Goal: Use online tool/utility

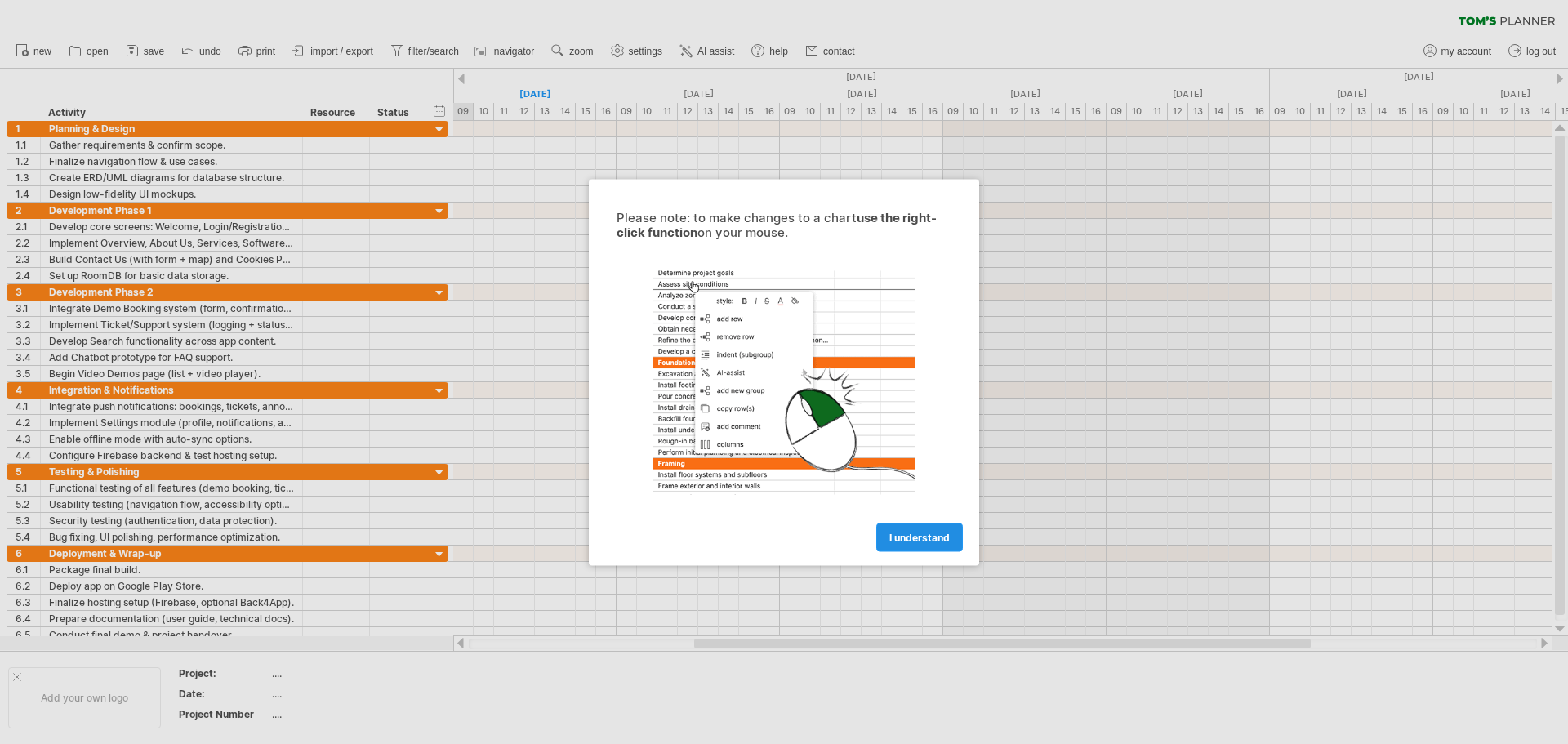
click at [947, 535] on span "I understand" at bounding box center [919, 537] width 61 height 13
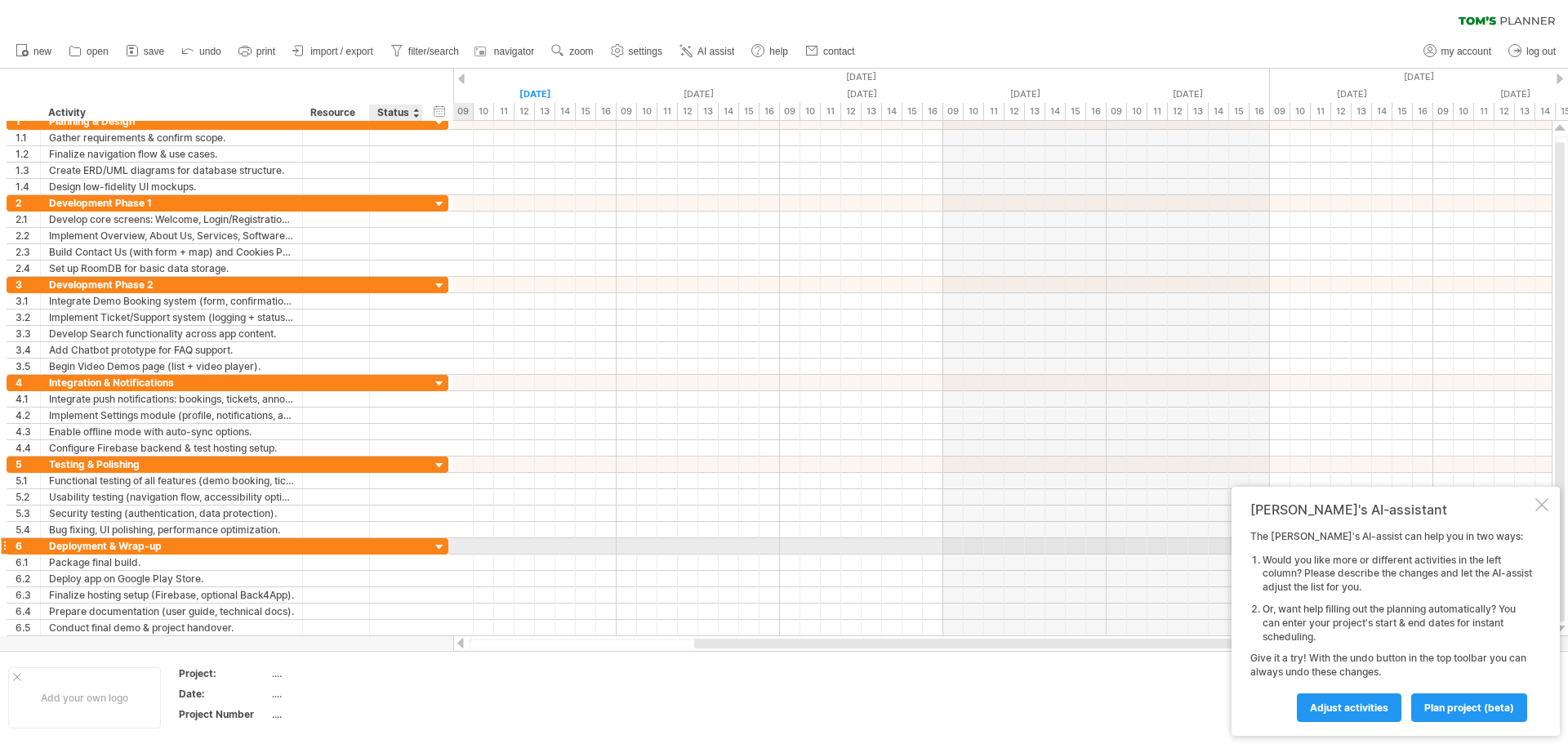
click at [440, 543] on div at bounding box center [439, 547] width 15 height 15
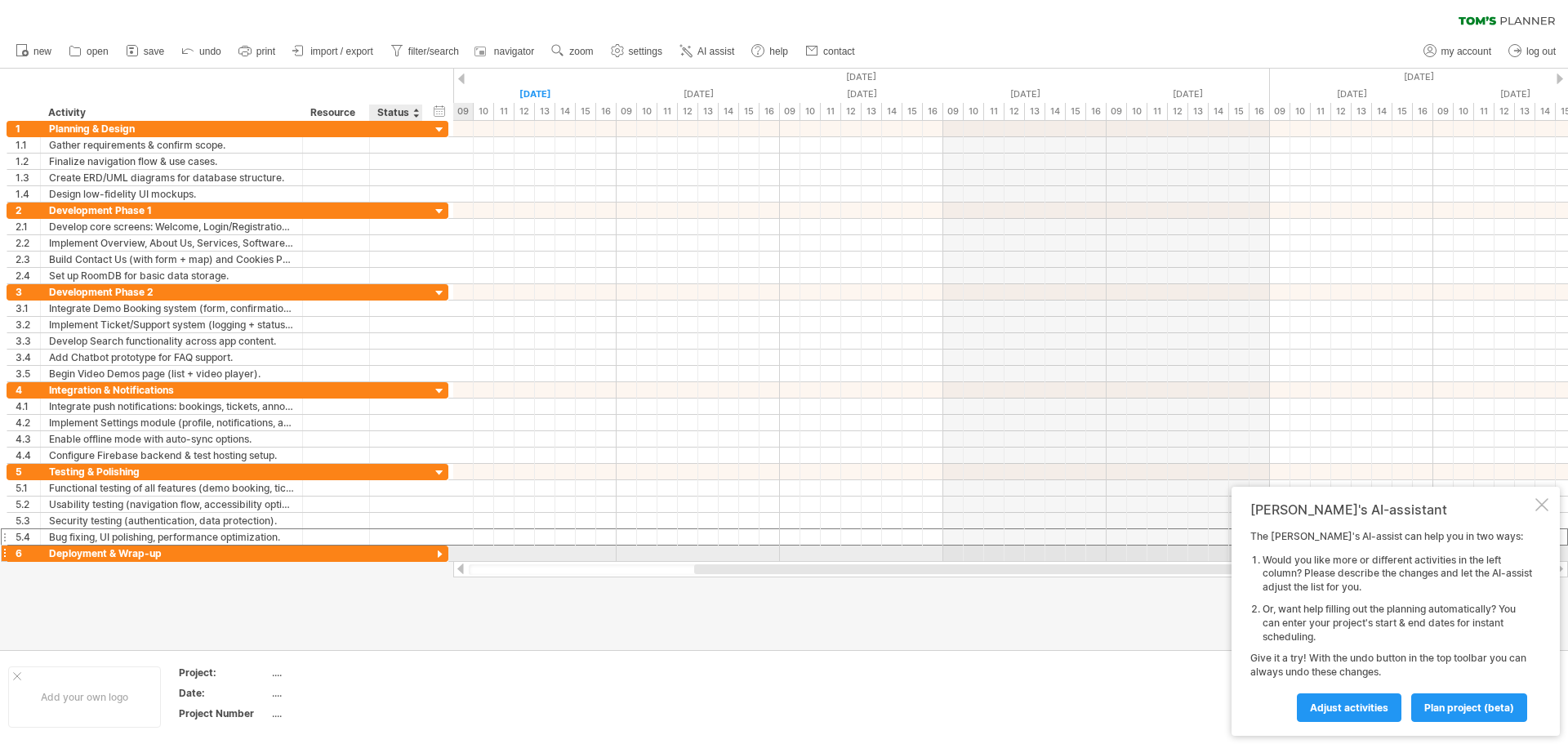
click at [440, 543] on div "**********" at bounding box center [227, 536] width 442 height 17
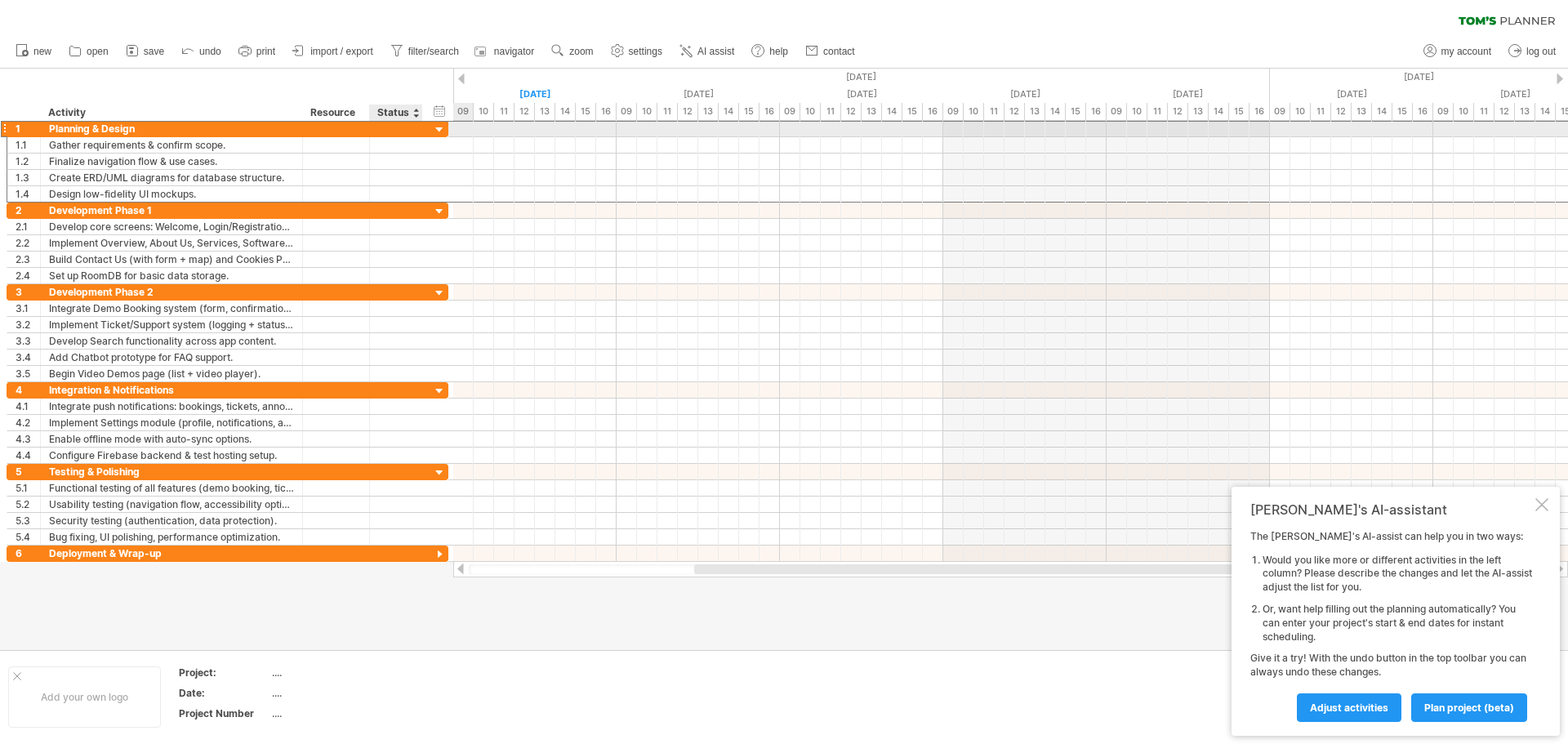
click at [440, 122] on div "**********" at bounding box center [227, 128] width 442 height 17
click at [440, 129] on div at bounding box center [439, 130] width 15 height 15
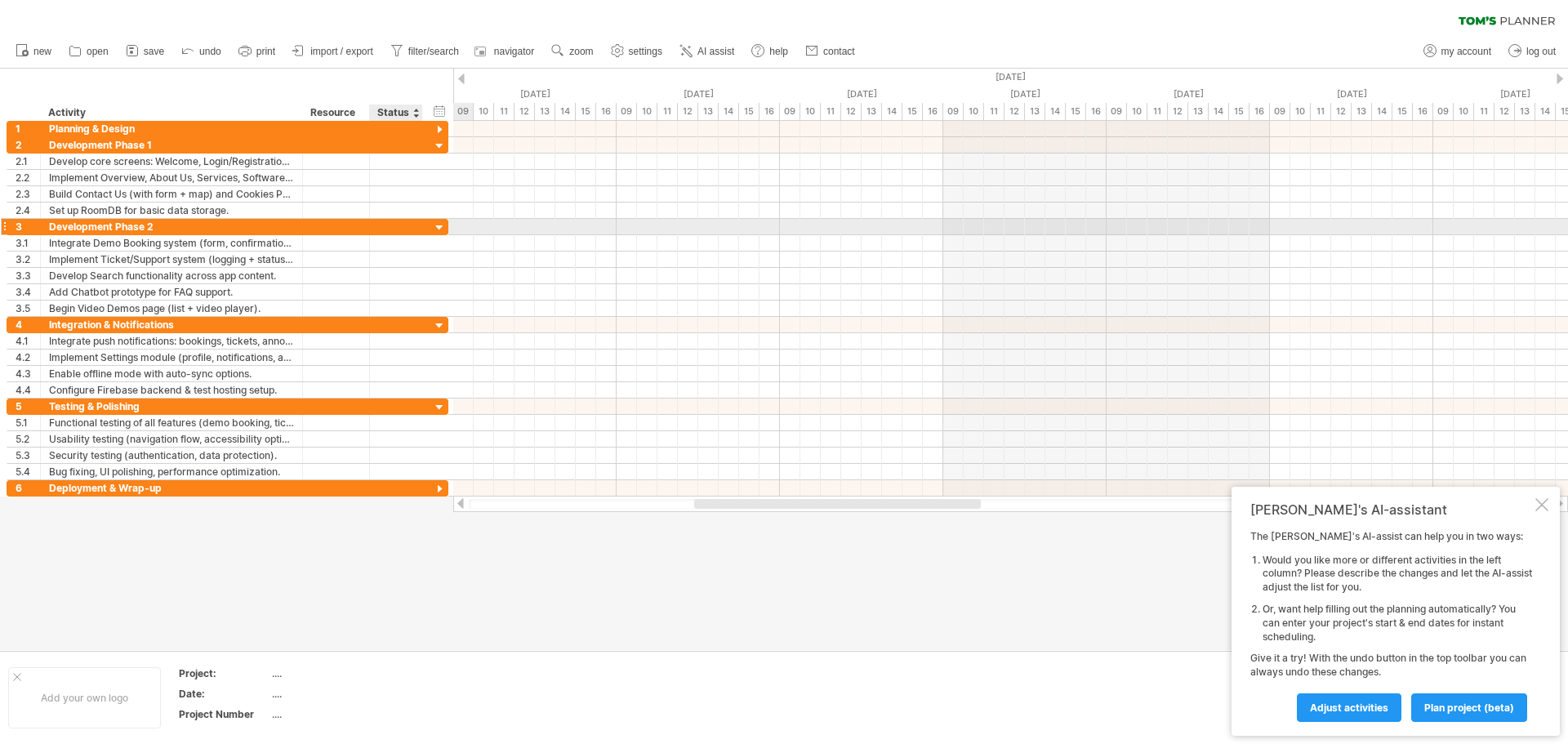
click at [442, 228] on div at bounding box center [439, 228] width 15 height 15
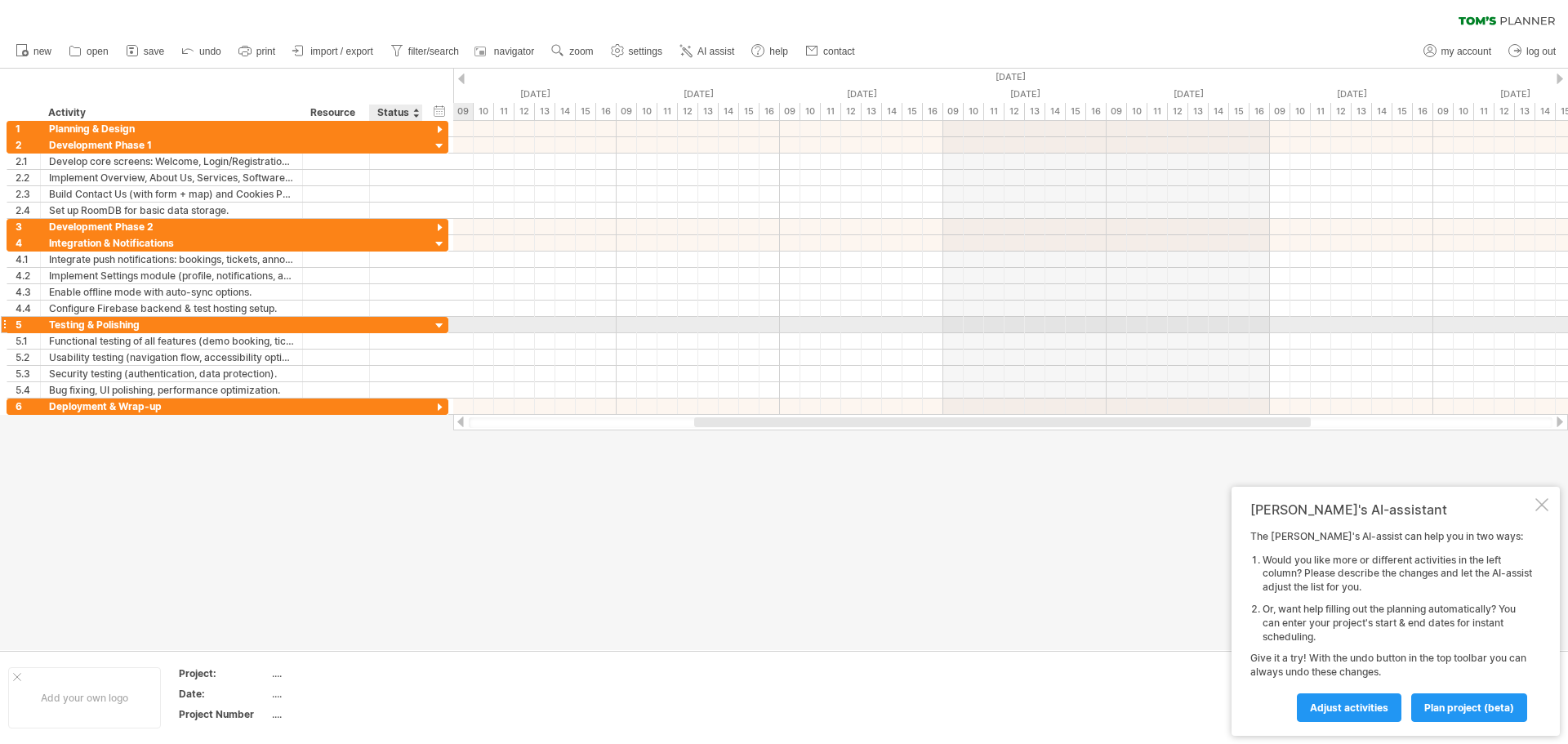
click at [443, 324] on div at bounding box center [439, 326] width 15 height 15
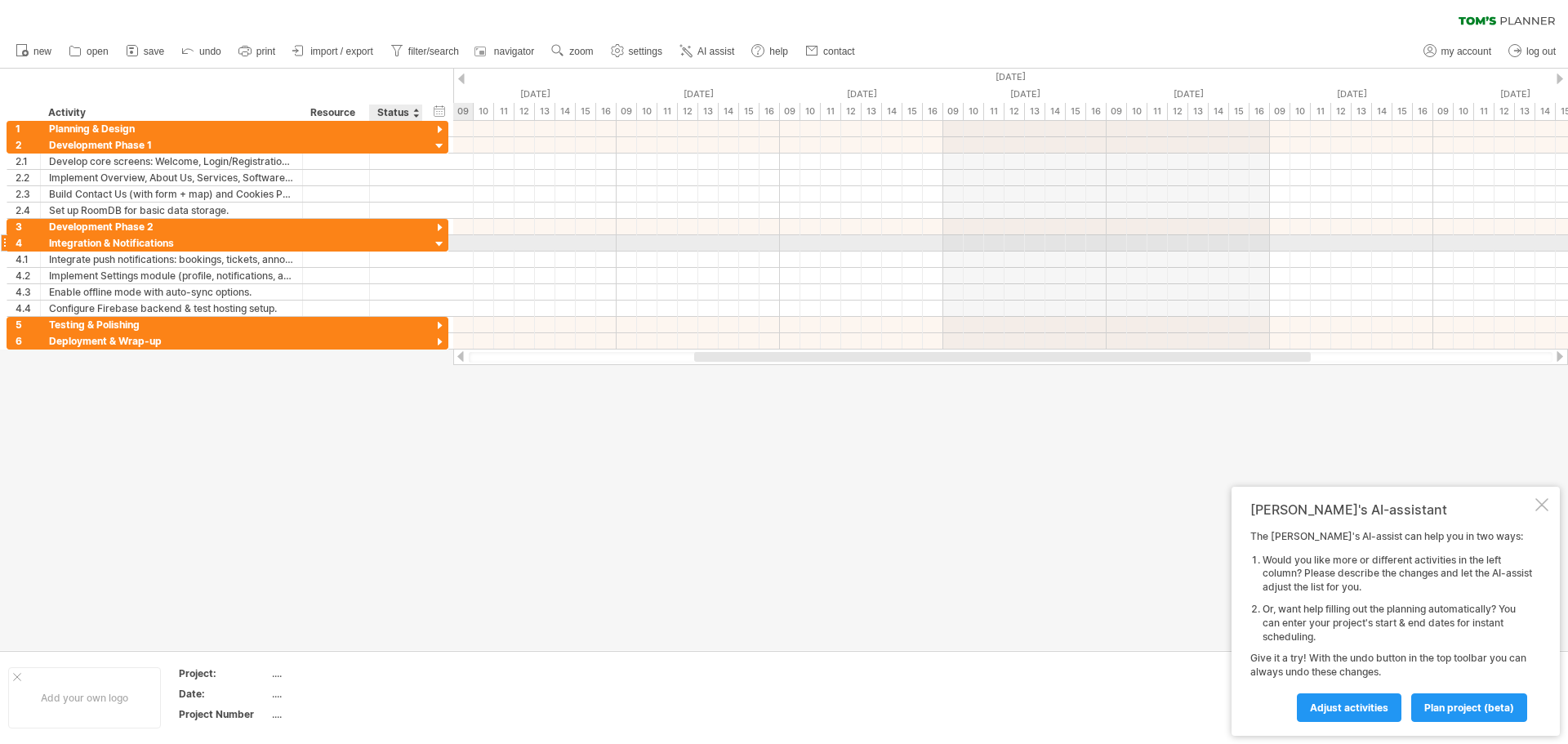
click at [441, 243] on div at bounding box center [439, 244] width 15 height 15
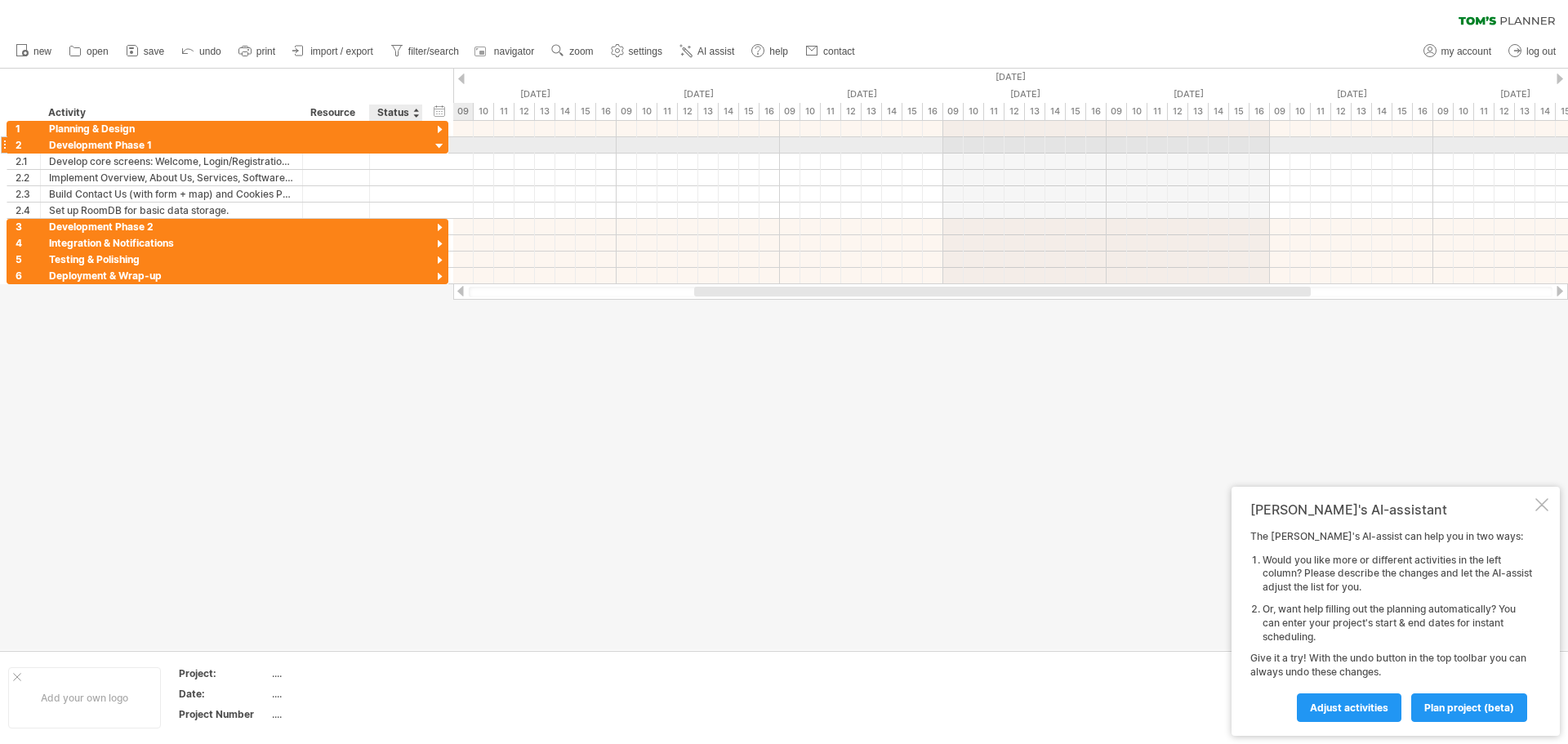
click at [440, 149] on div at bounding box center [439, 146] width 15 height 15
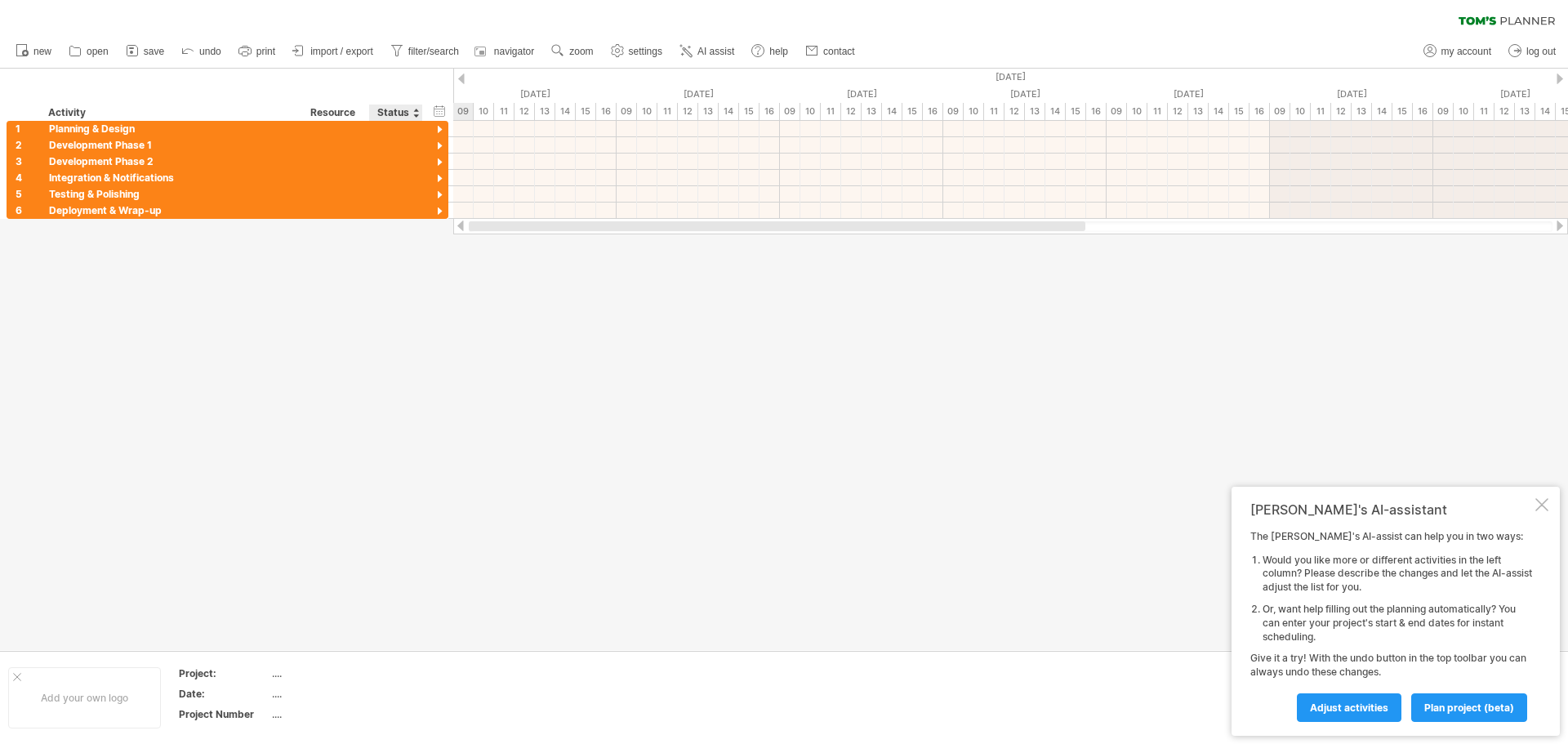
drag, startPoint x: 739, startPoint y: 221, endPoint x: 383, endPoint y: 367, distance: 384.8
click at [383, 367] on div "Trying to reach [DOMAIN_NAME] Connected again... 0% clear filter new 1" at bounding box center [784, 372] width 1568 height 744
click at [437, 130] on div at bounding box center [439, 130] width 15 height 15
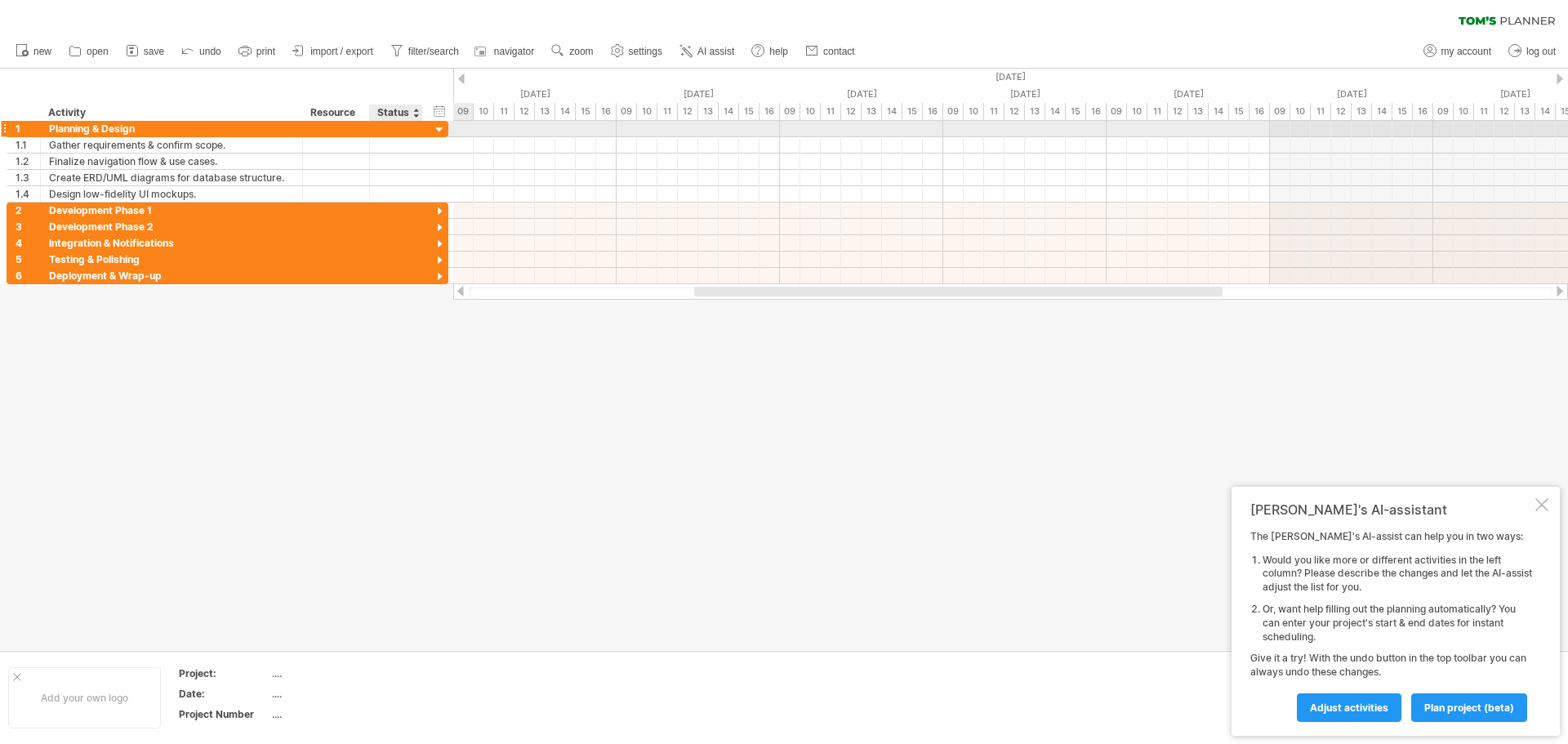
click at [437, 130] on div at bounding box center [439, 130] width 15 height 15
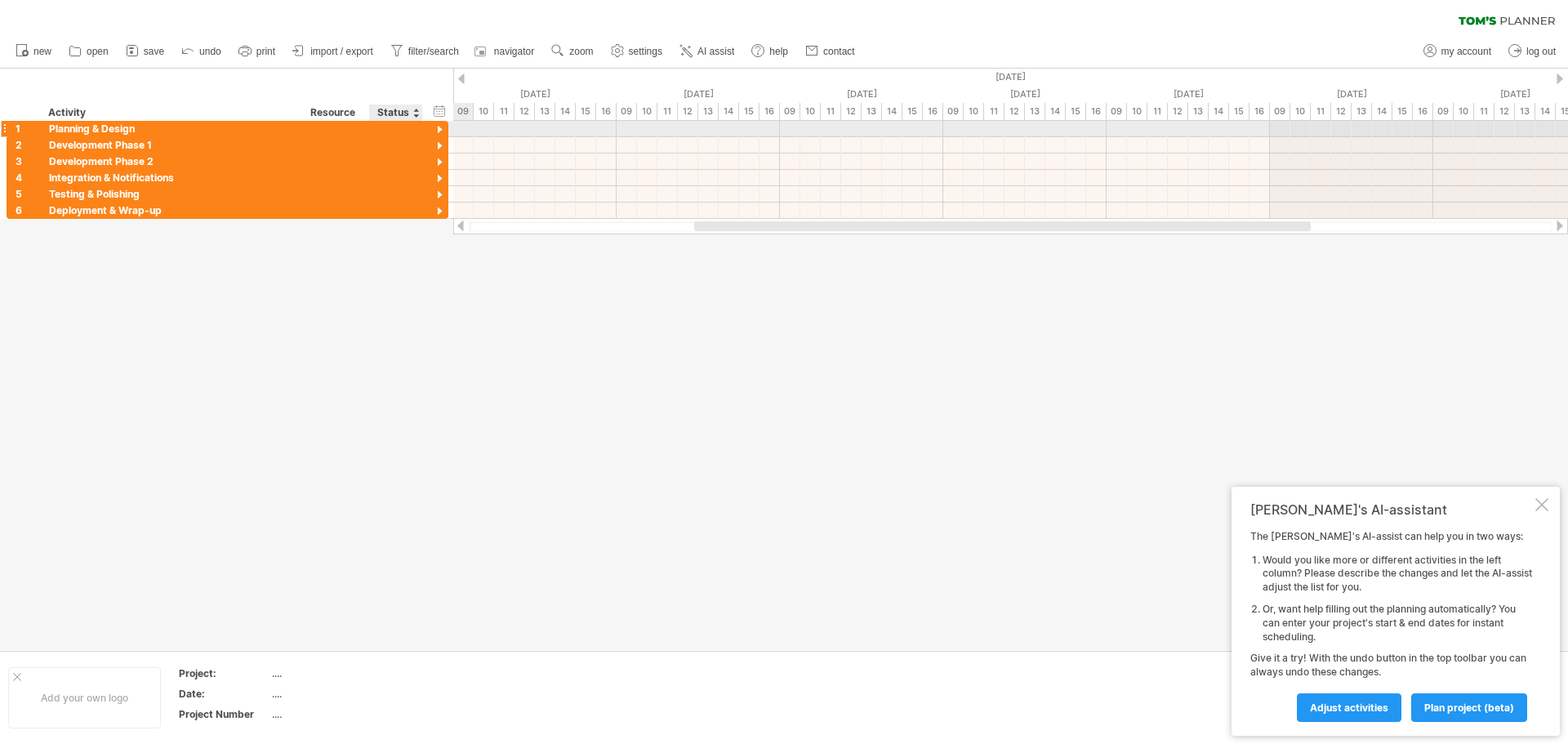
click at [437, 130] on div at bounding box center [439, 130] width 15 height 15
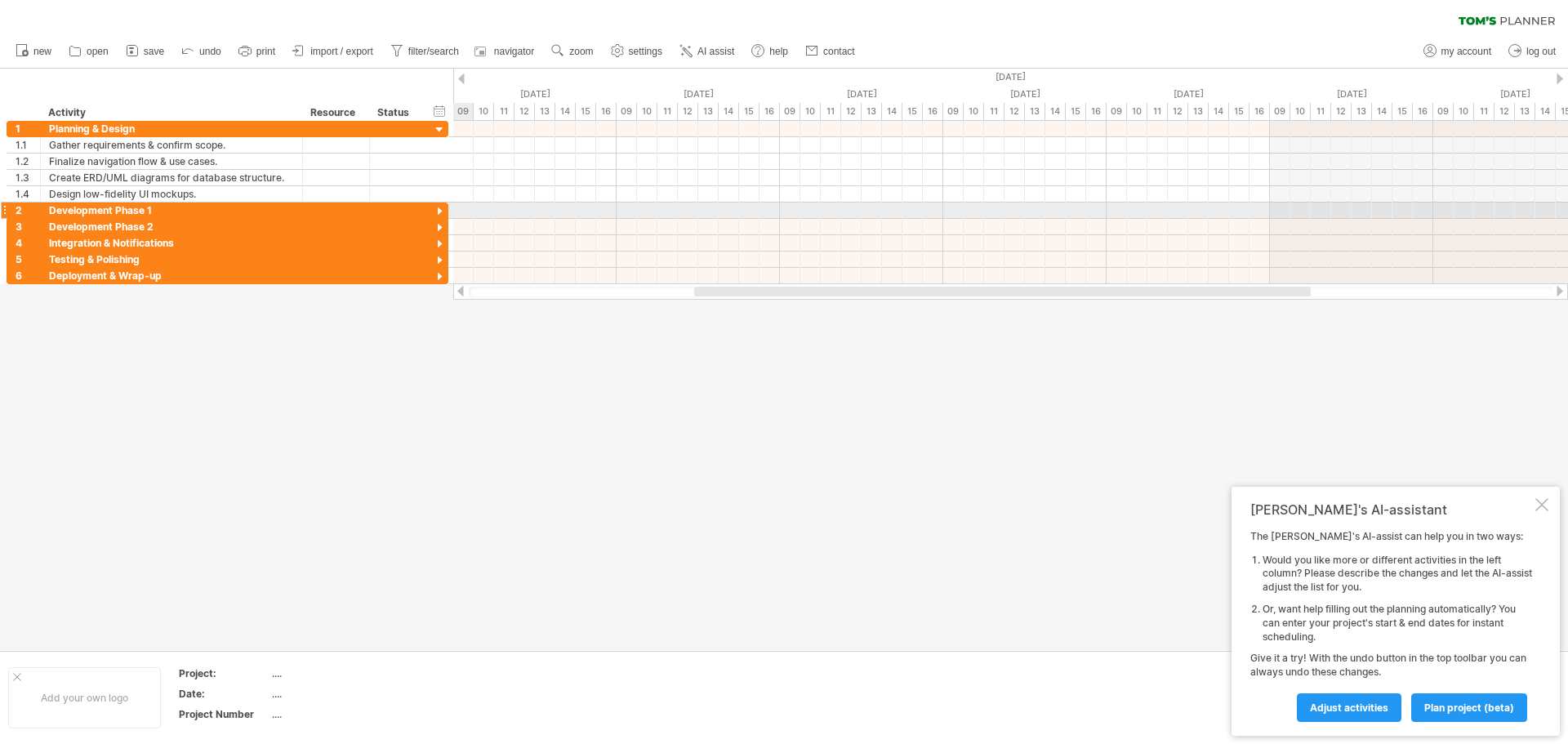
click at [446, 208] on div at bounding box center [439, 211] width 15 height 15
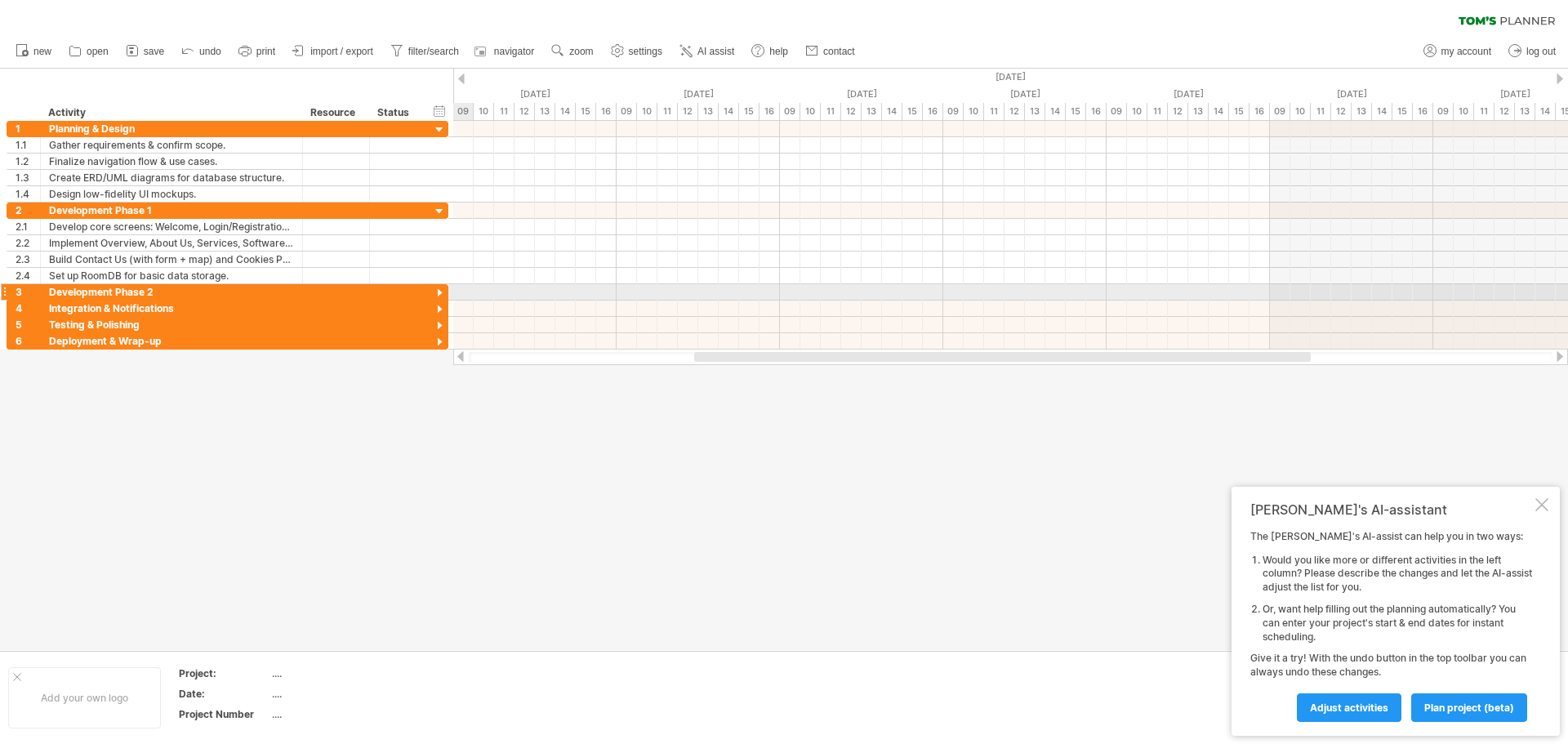
click at [441, 297] on div at bounding box center [439, 293] width 15 height 15
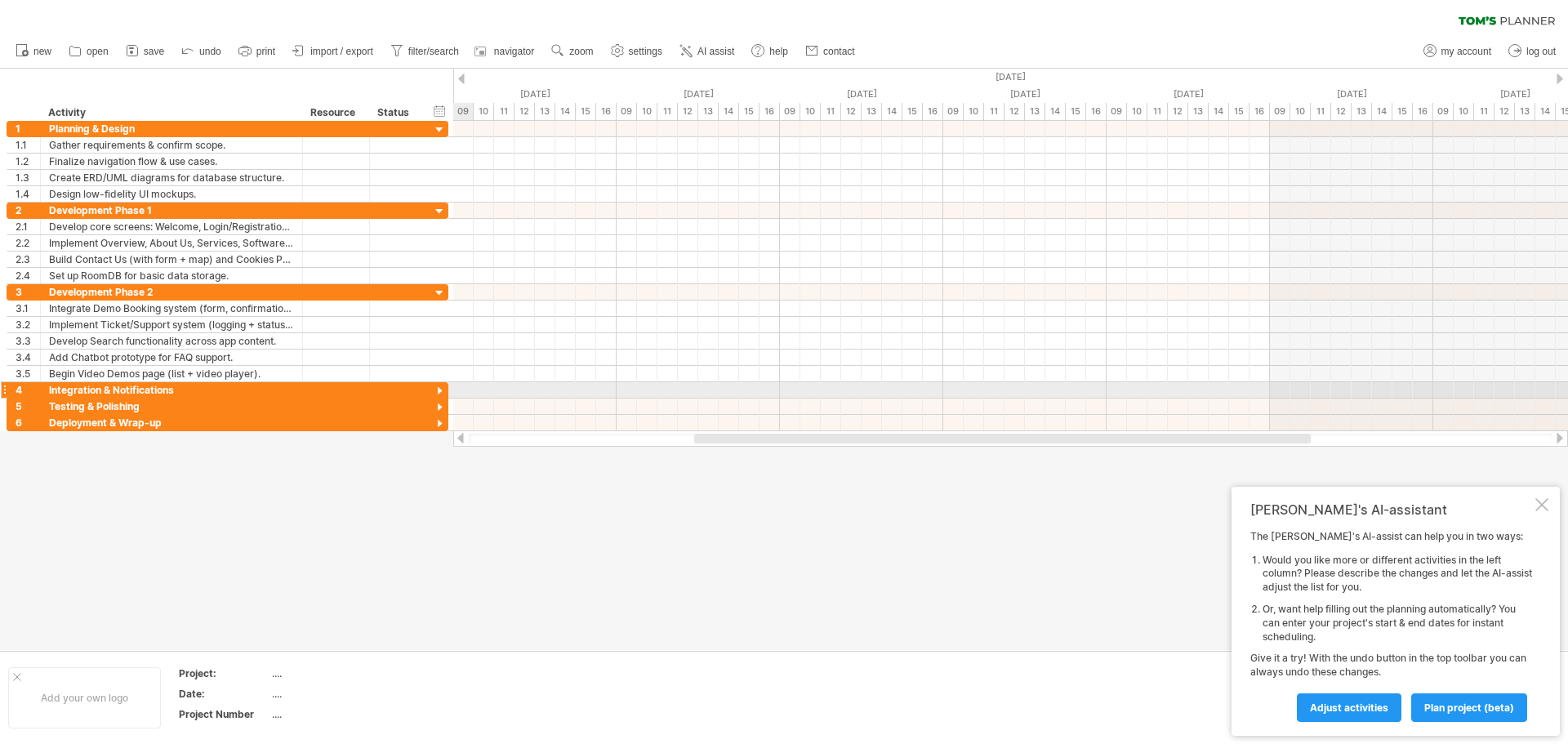
click at [443, 390] on div at bounding box center [439, 391] width 15 height 15
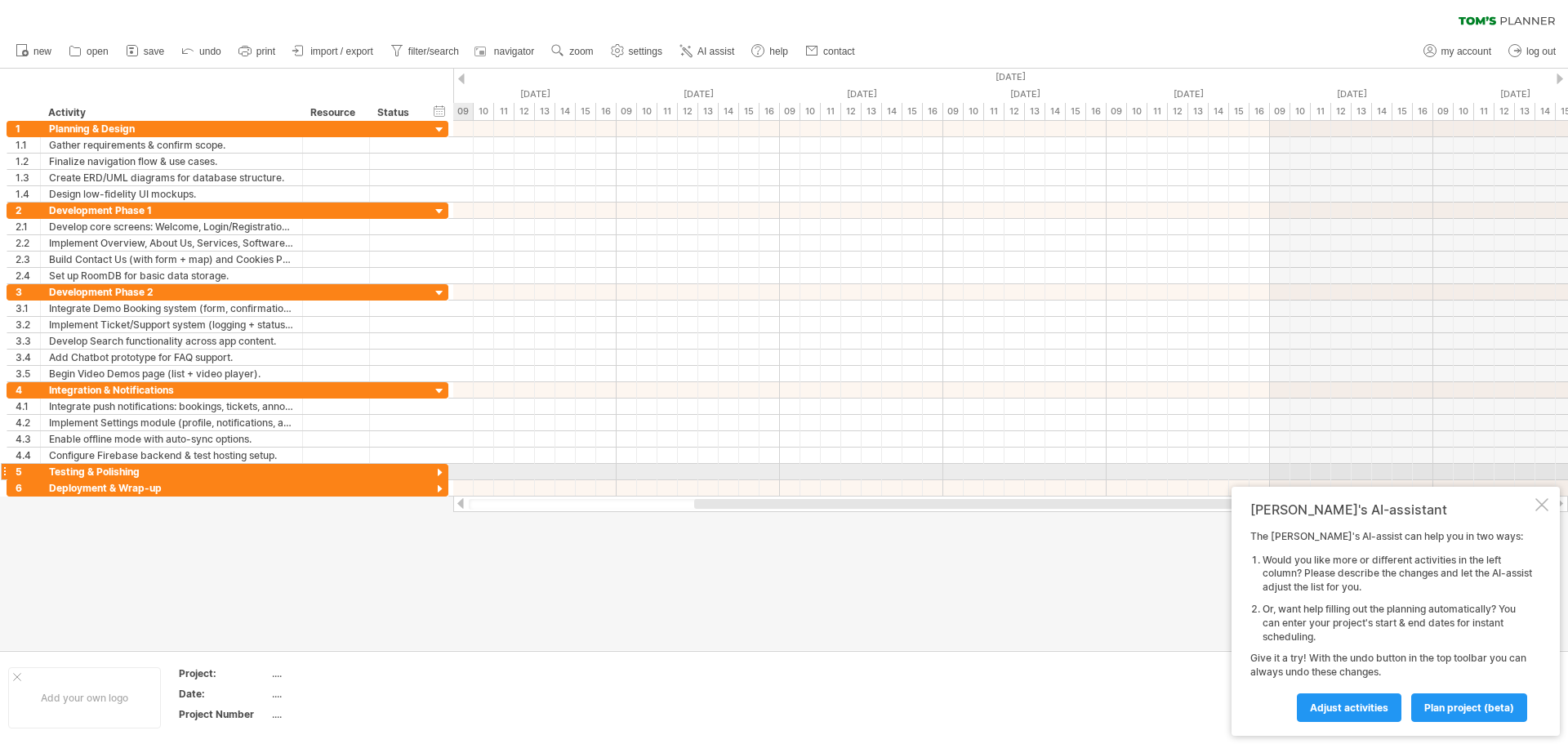
click at [442, 469] on div at bounding box center [439, 473] width 15 height 15
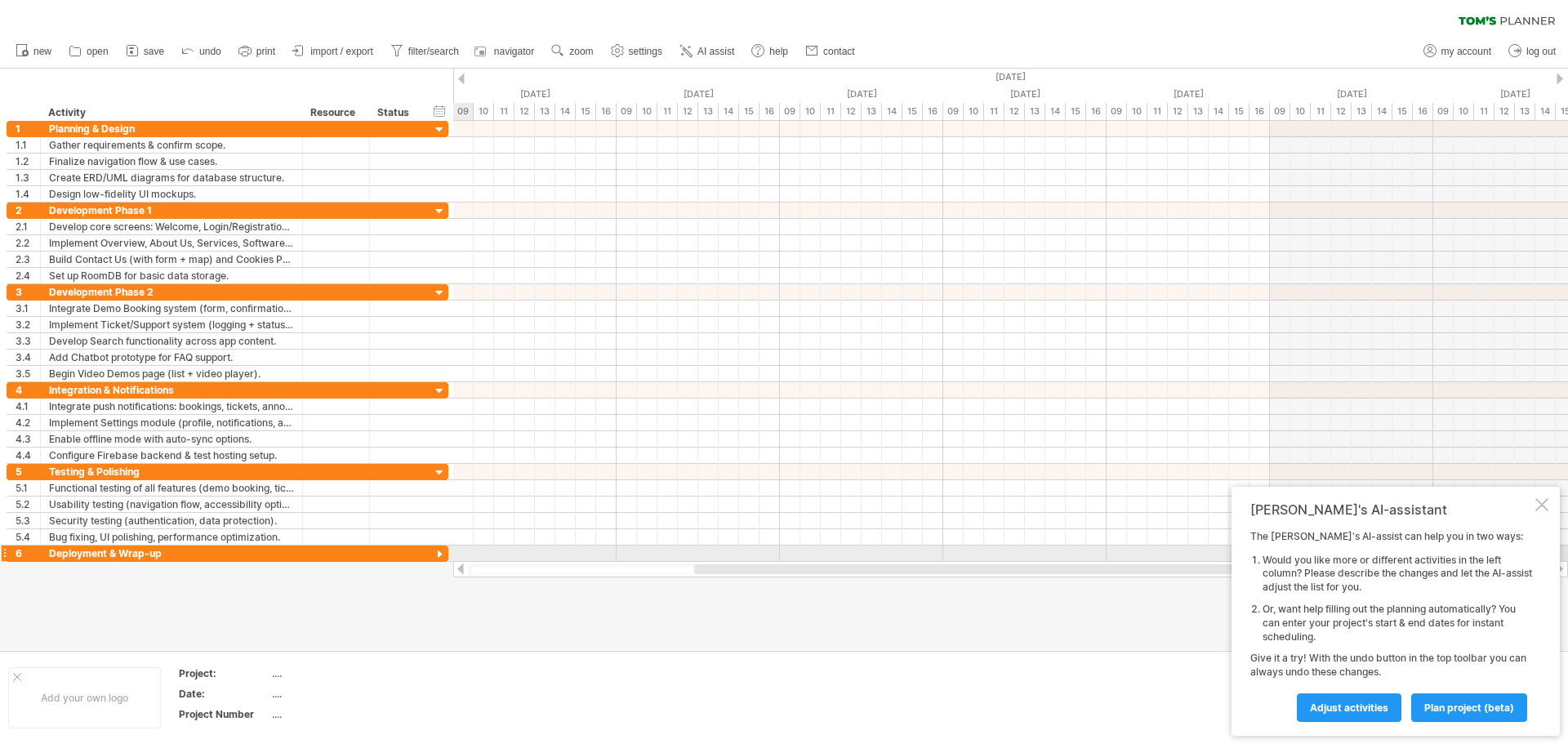
click at [441, 555] on div at bounding box center [439, 554] width 15 height 15
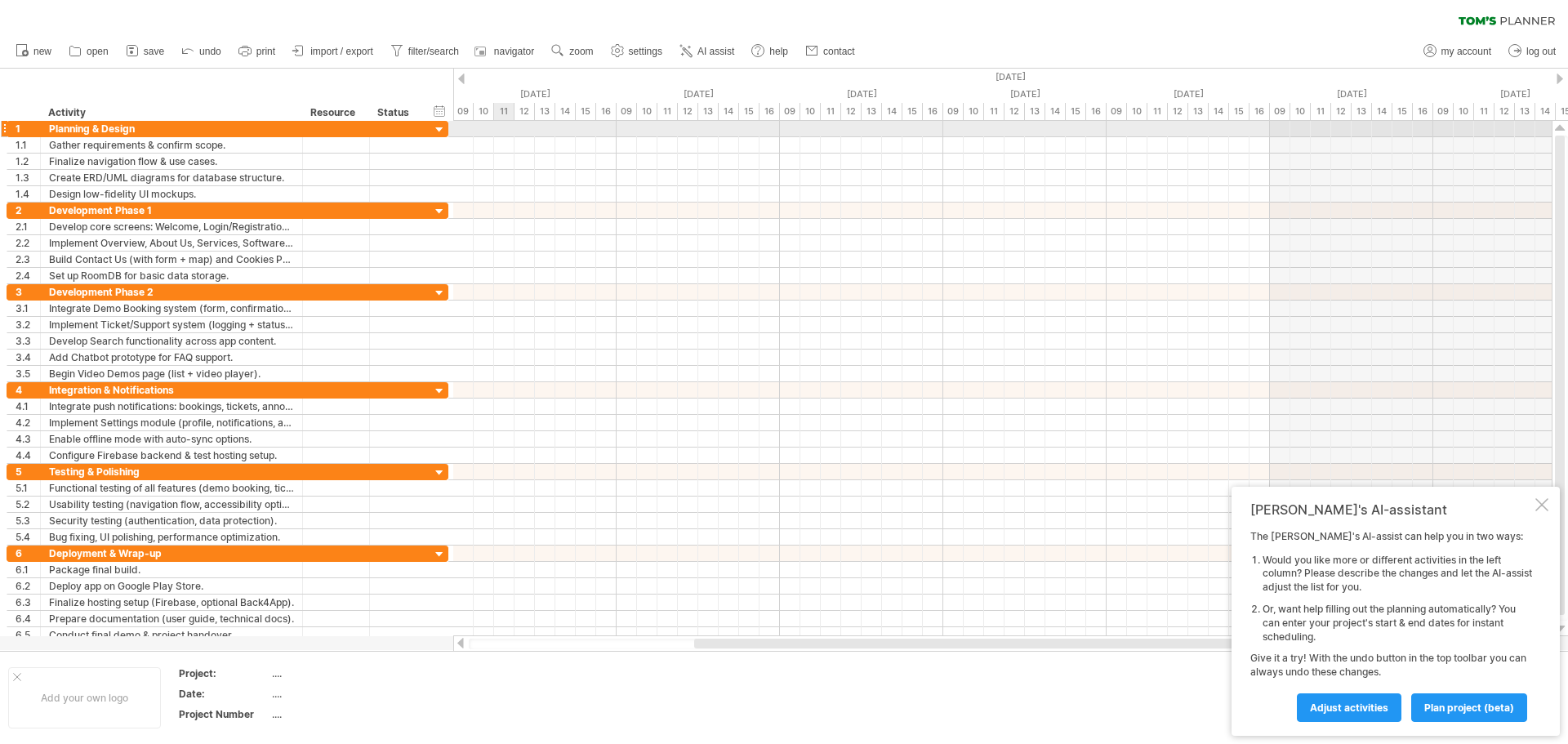
click at [498, 124] on div at bounding box center [1003, 129] width 1098 height 16
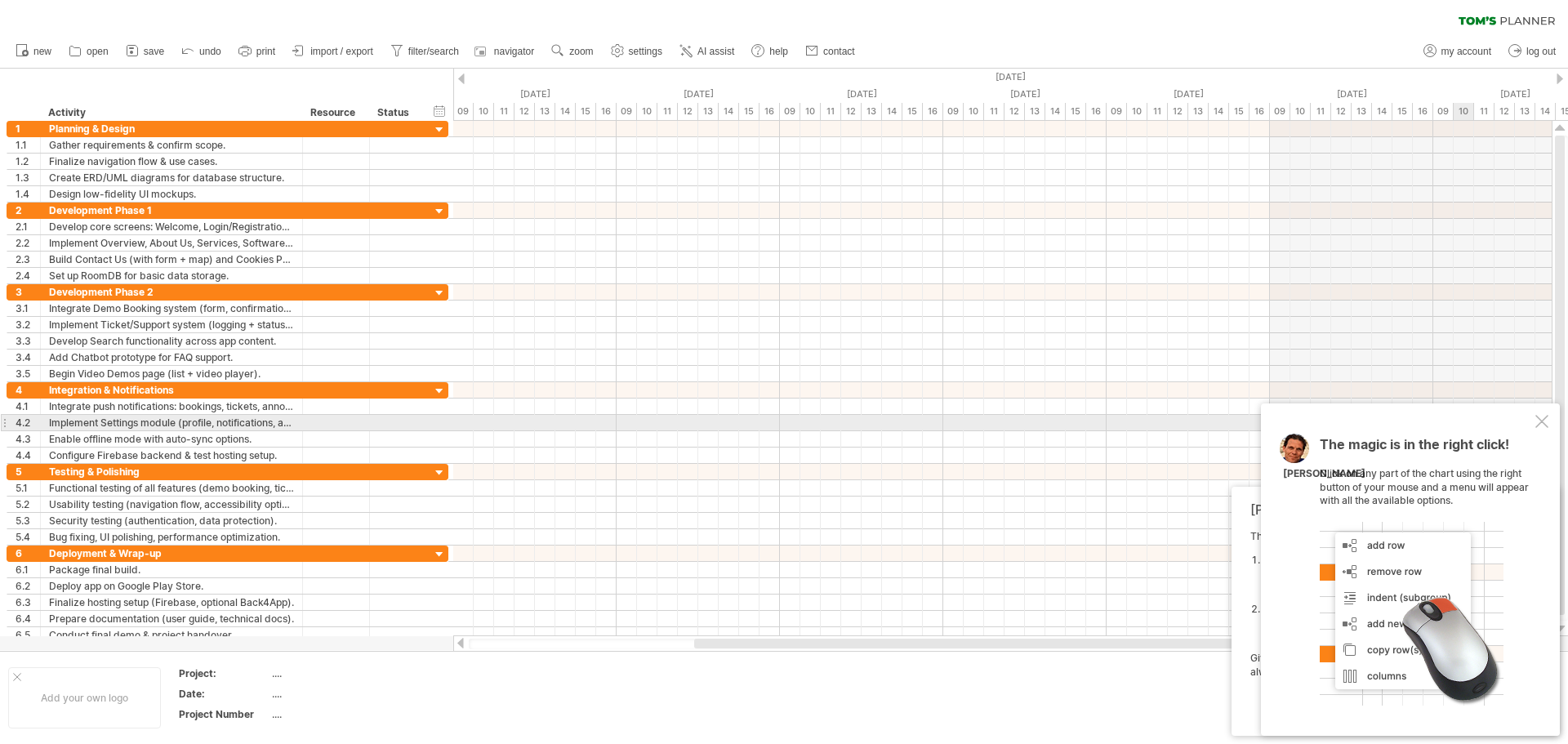
click at [1535, 424] on div "The magic is in the right click! Click on any part of the chart using the right…" at bounding box center [1410, 570] width 299 height 332
click at [1545, 416] on div at bounding box center [1542, 421] width 13 height 13
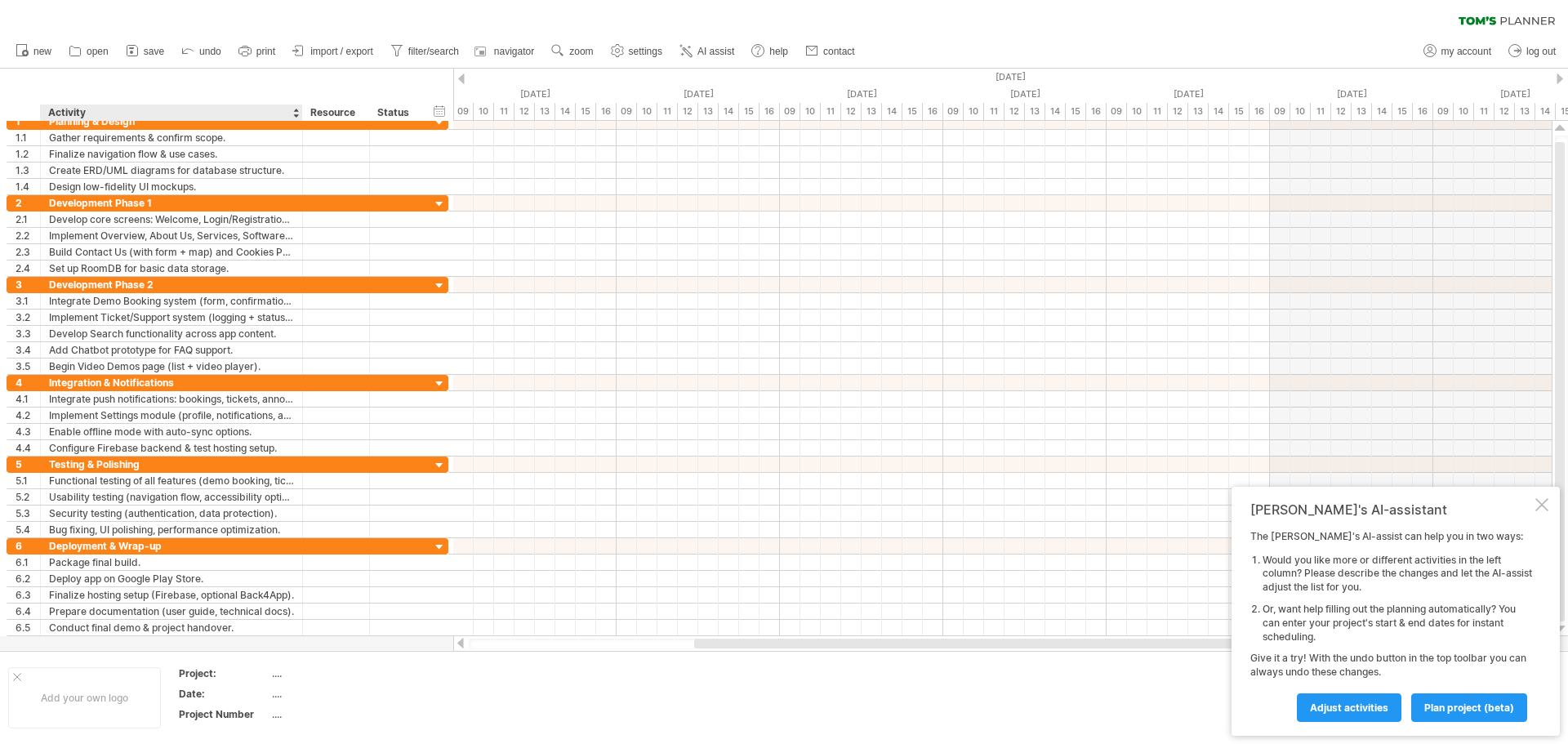
click at [275, 679] on div "...." at bounding box center [341, 673] width 137 height 14
click at [274, 693] on div "...." at bounding box center [341, 693] width 137 height 14
click at [272, 719] on div "...." at bounding box center [341, 713] width 137 height 14
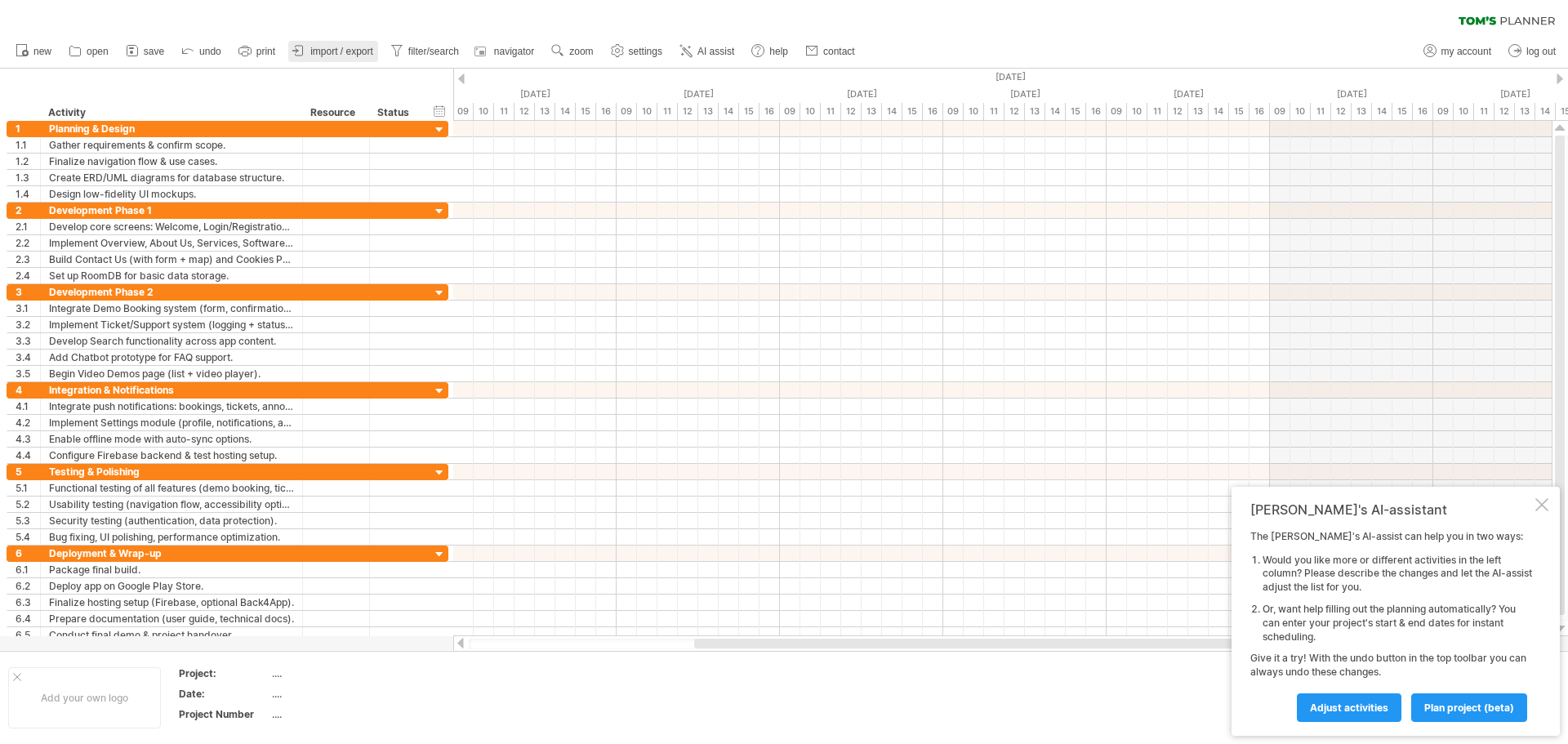
click at [350, 51] on span "import / export" at bounding box center [342, 51] width 63 height 12
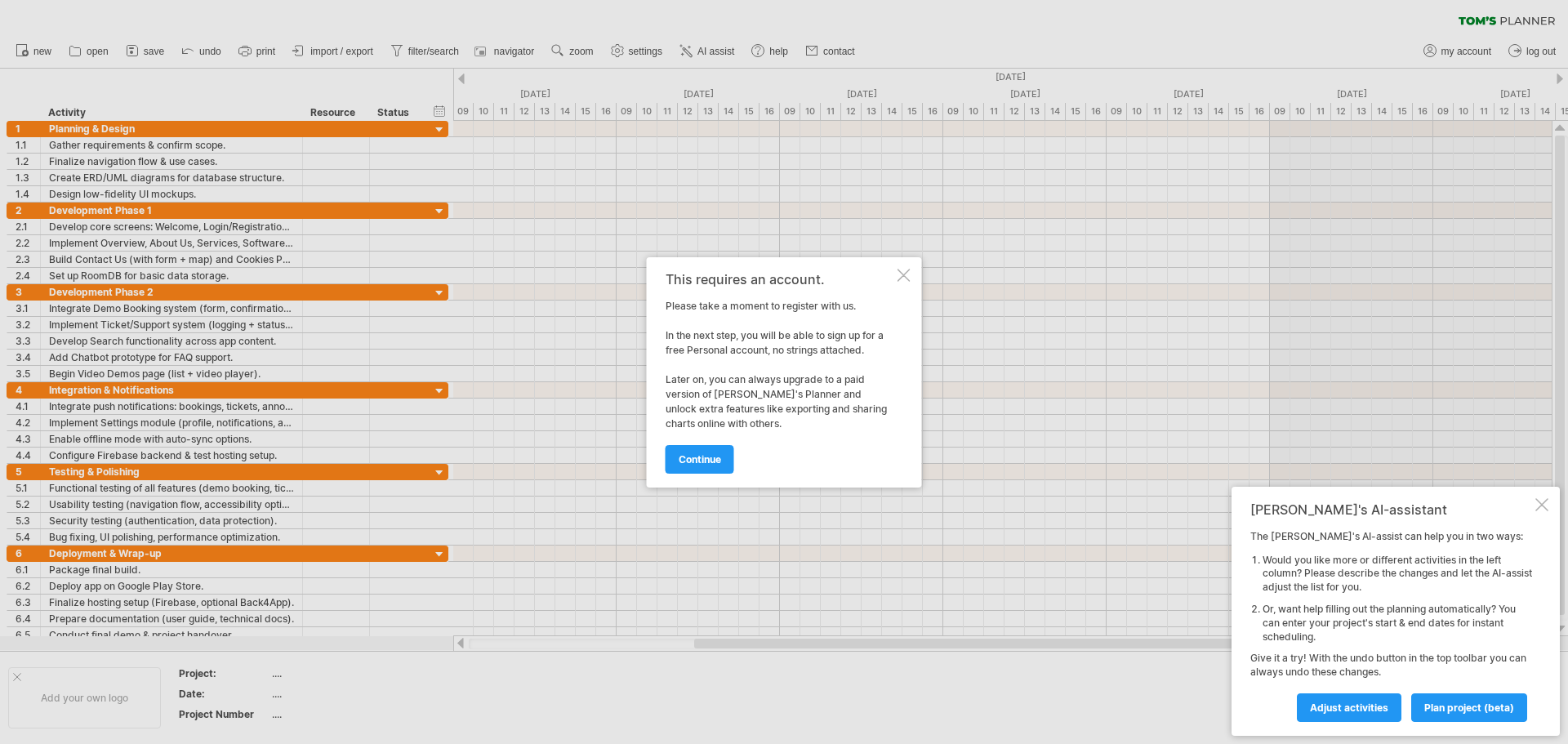
click at [908, 272] on div at bounding box center [904, 275] width 13 height 13
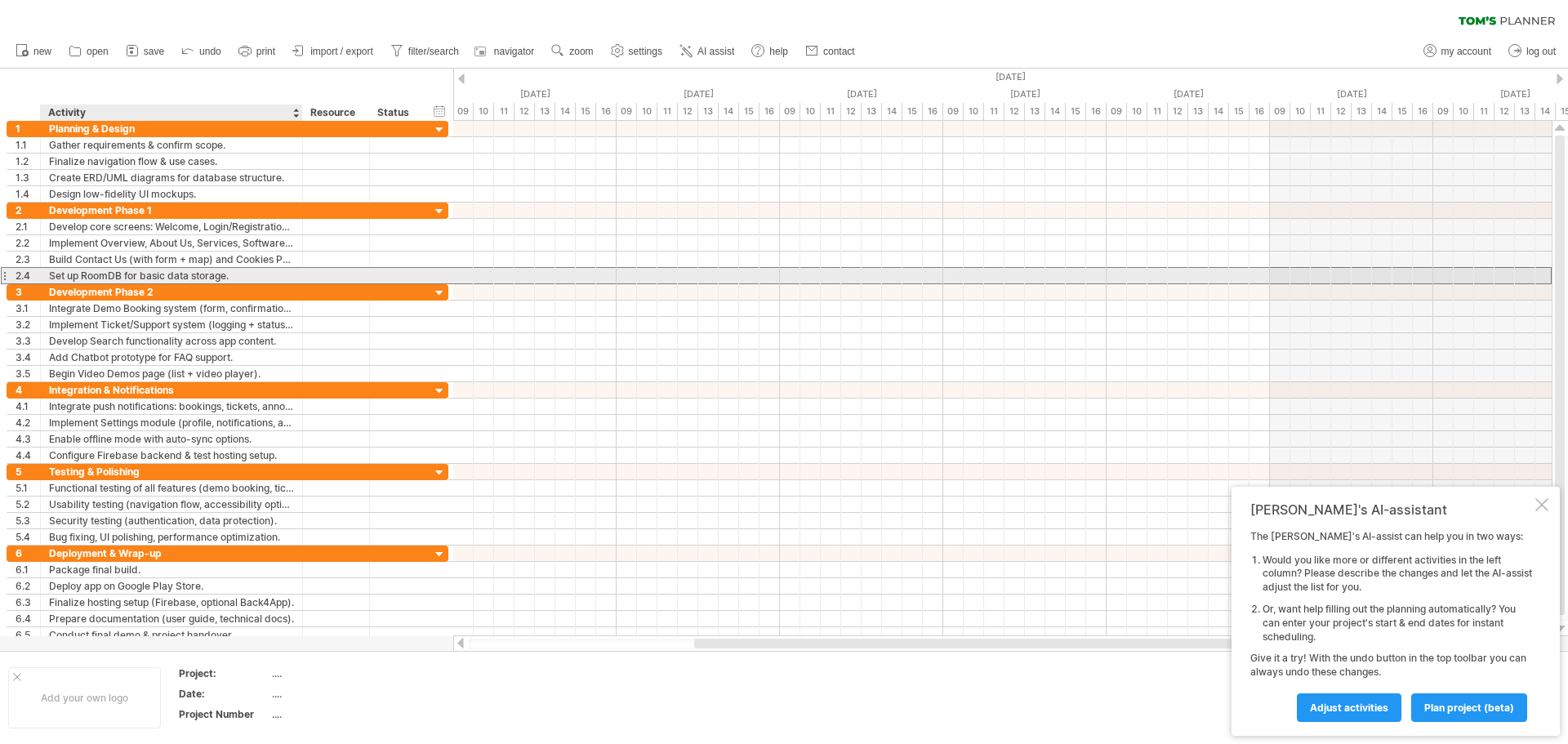
click at [276, 276] on div "Set up RoomDB for basic data storage." at bounding box center [171, 275] width 245 height 15
